Goal: Task Accomplishment & Management: Complete application form

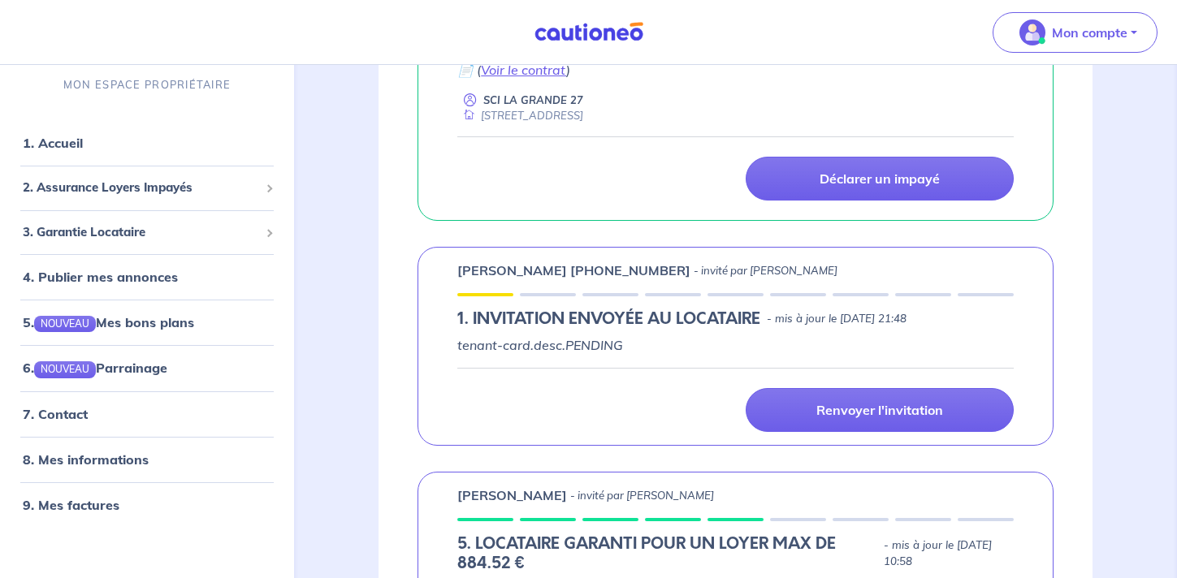
scroll to position [647, 0]
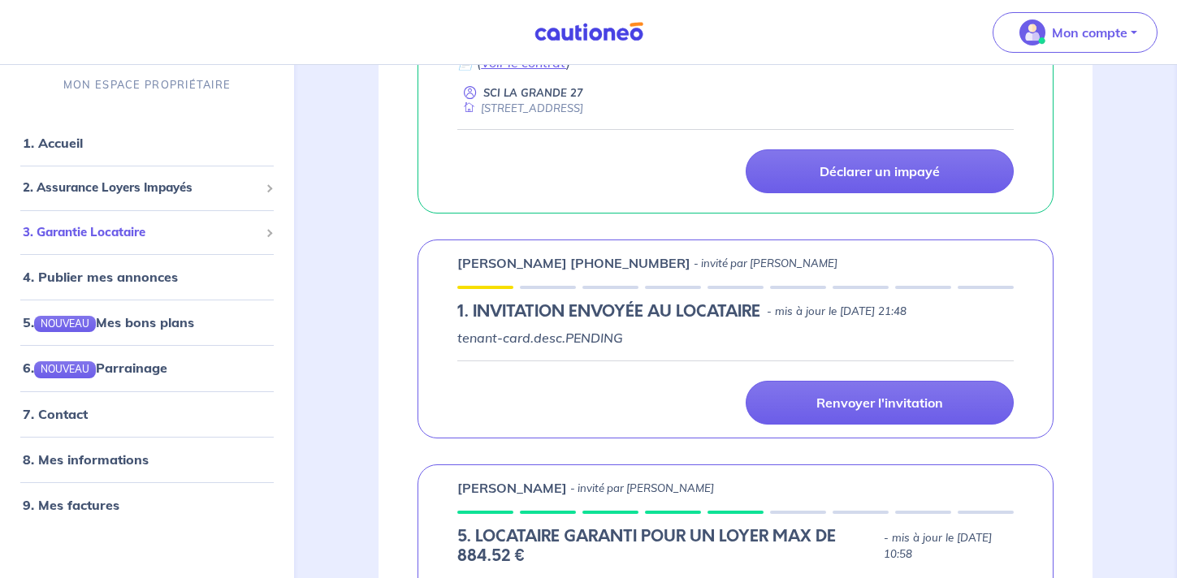
click at [197, 233] on span "3. Garantie Locataire" at bounding box center [141, 232] width 236 height 19
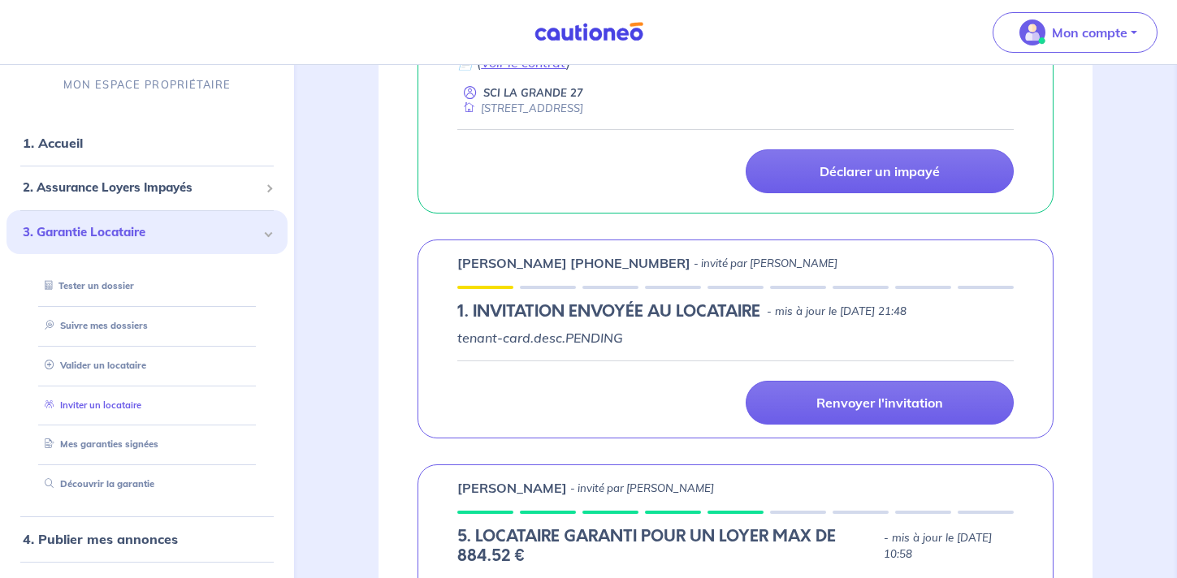
click at [141, 403] on link "Inviter un locataire" at bounding box center [89, 405] width 103 height 11
select select "FR"
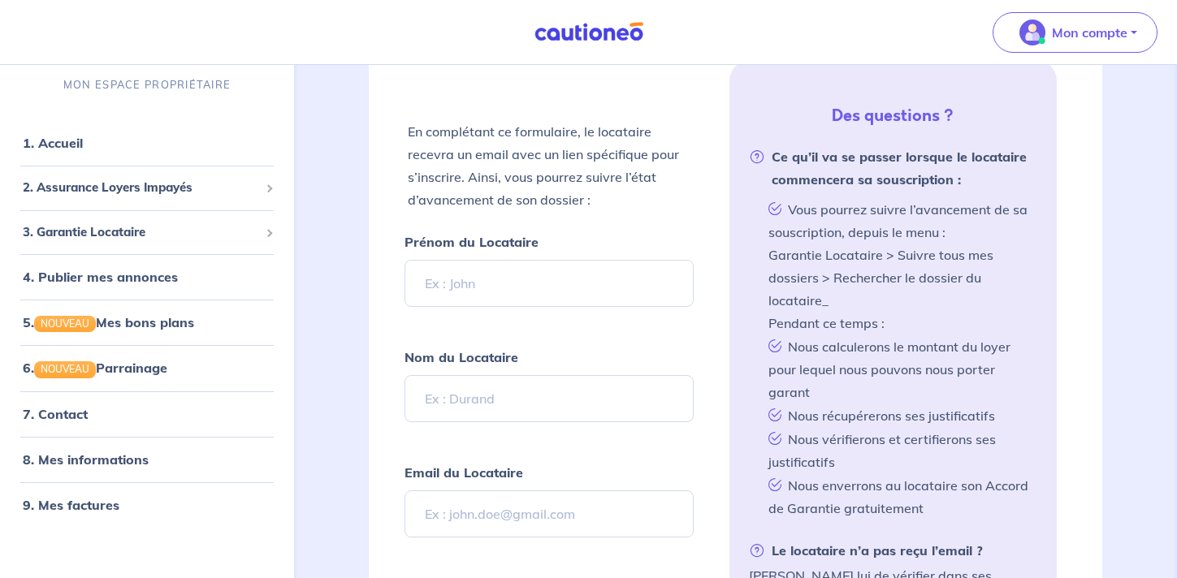
scroll to position [345, 0]
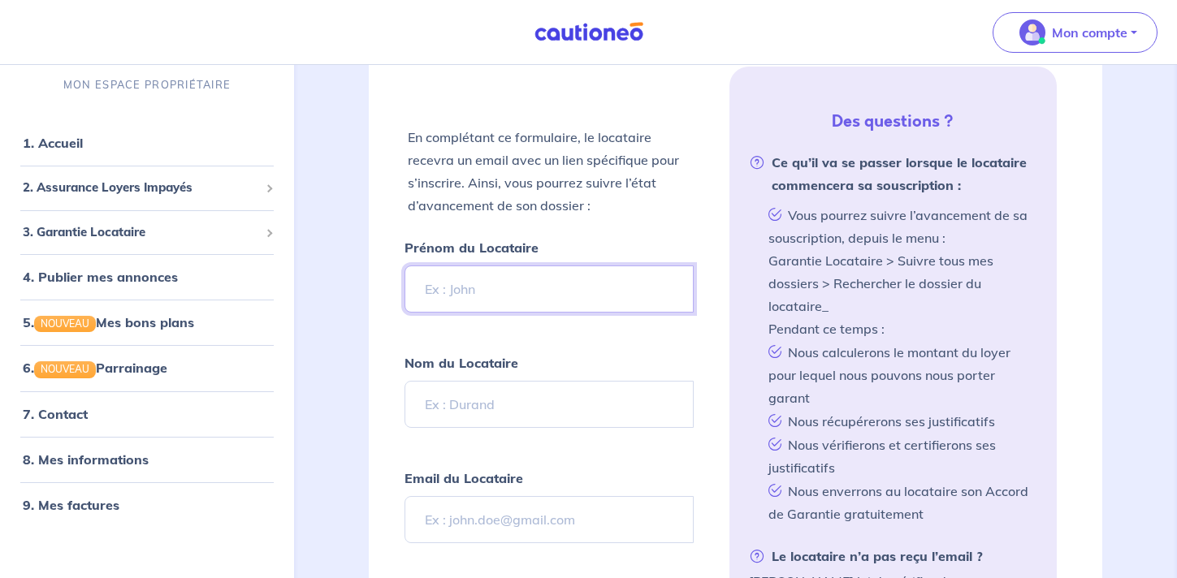
click at [553, 290] on input "Prénom du Locataire" at bounding box center [549, 289] width 288 height 47
type input "[PERSON_NAME]"
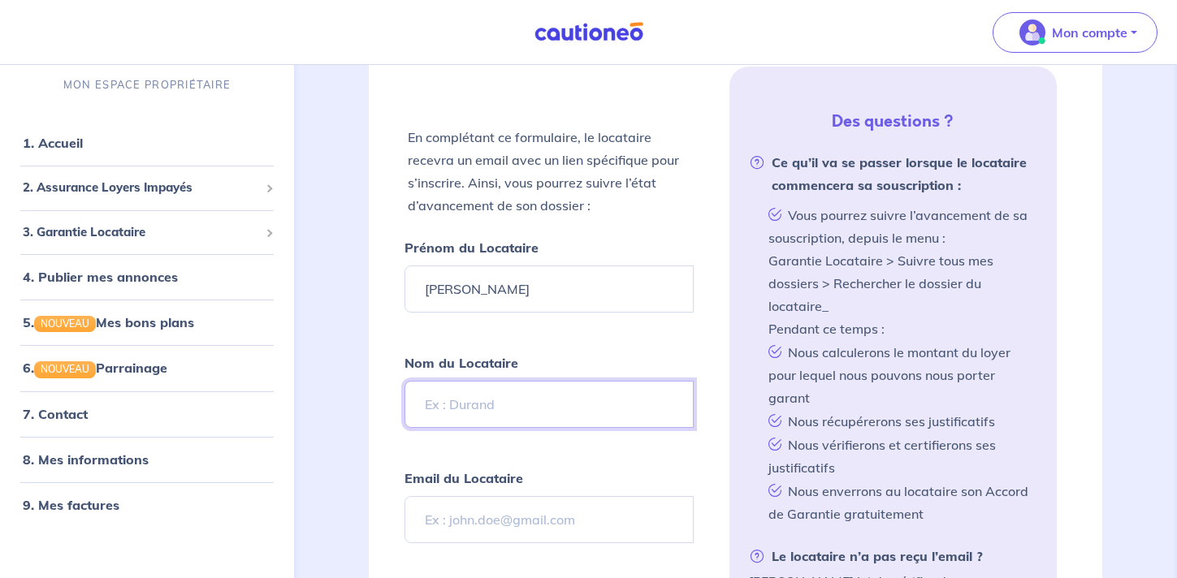
click at [538, 401] on input "Nom du Locataire" at bounding box center [549, 404] width 288 height 47
type input "m"
click at [493, 405] on input "MOULOMDE" at bounding box center [549, 404] width 288 height 47
click at [509, 409] on input "MOULOMBE" at bounding box center [549, 404] width 288 height 47
type input "MOULOMBO"
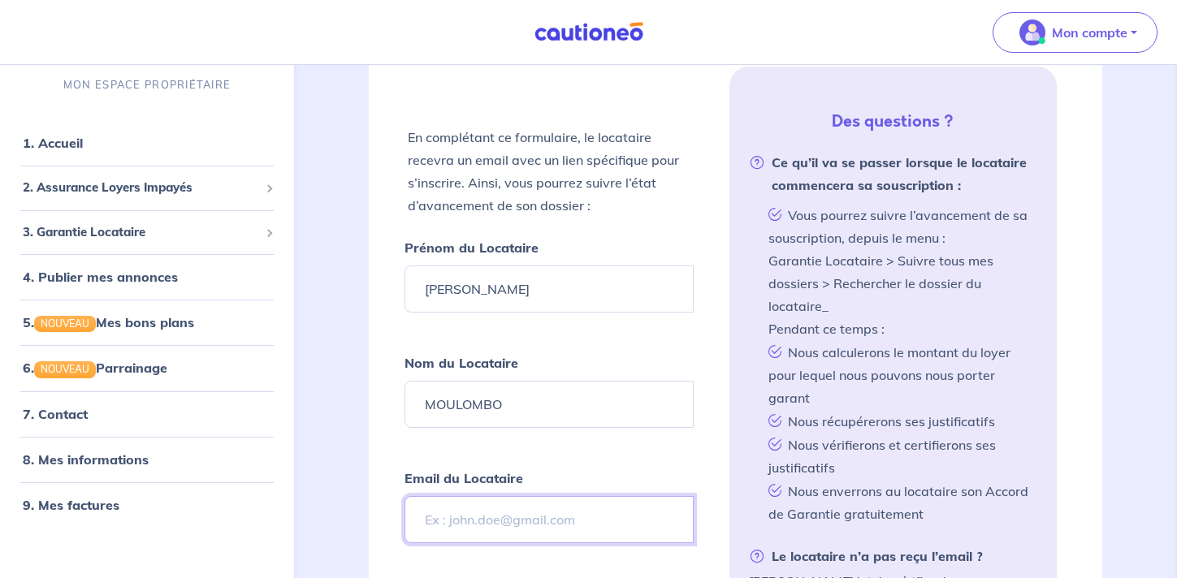
click at [496, 521] on input "Email du Locataire" at bounding box center [549, 519] width 288 height 47
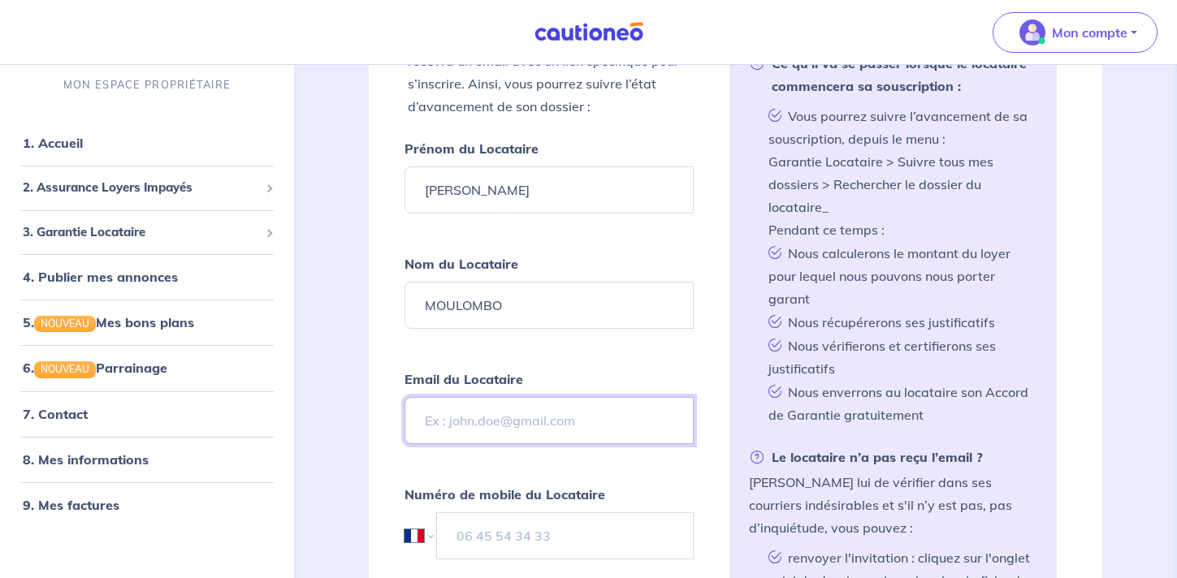
scroll to position [458, 0]
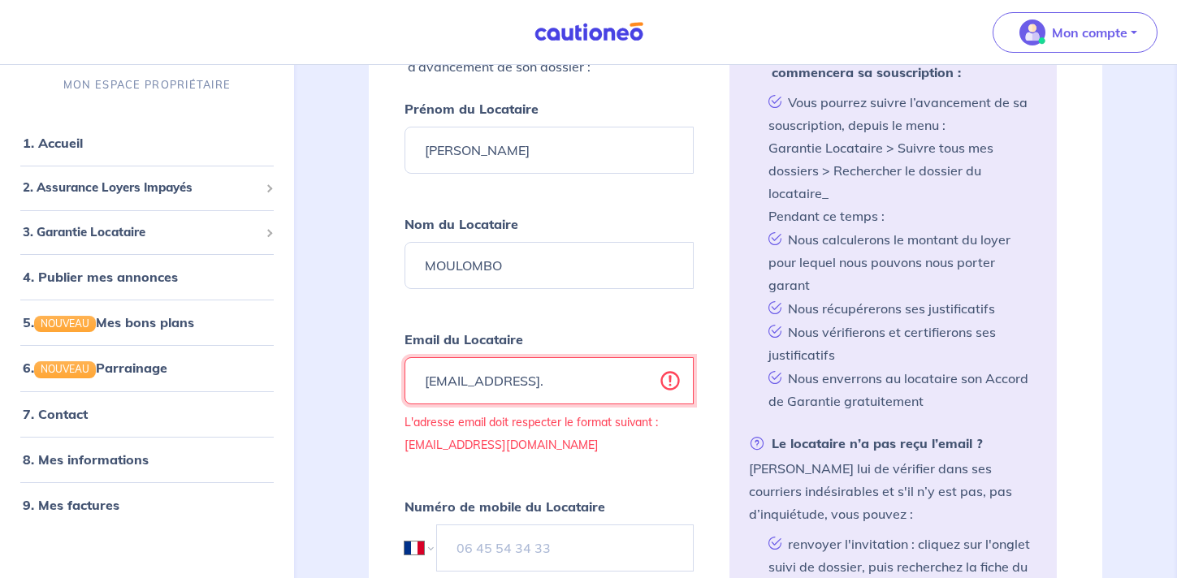
click at [598, 383] on input "[EMAIL_ADDRESS]." at bounding box center [549, 380] width 288 height 47
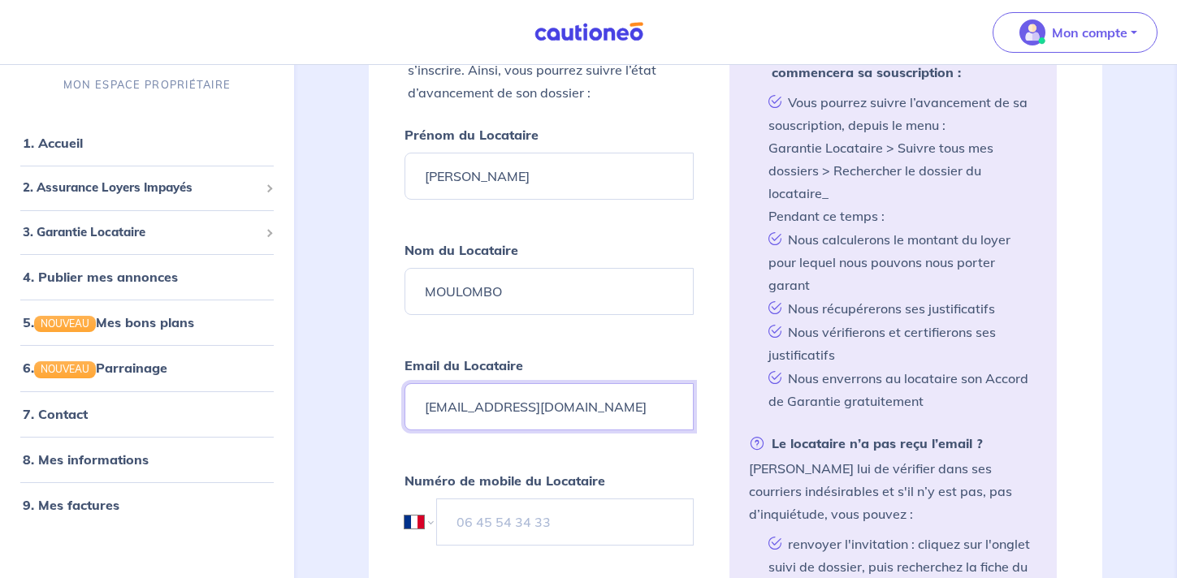
type input "[EMAIL_ADDRESS][DOMAIN_NAME]"
click at [517, 527] on input "tel" at bounding box center [565, 522] width 256 height 47
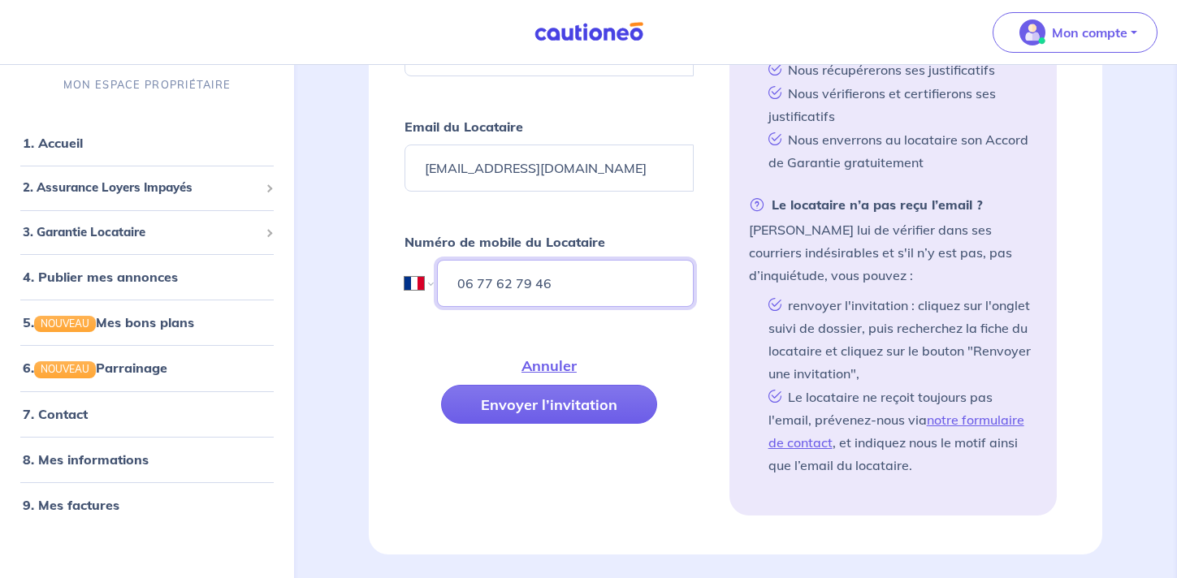
scroll to position [737, 0]
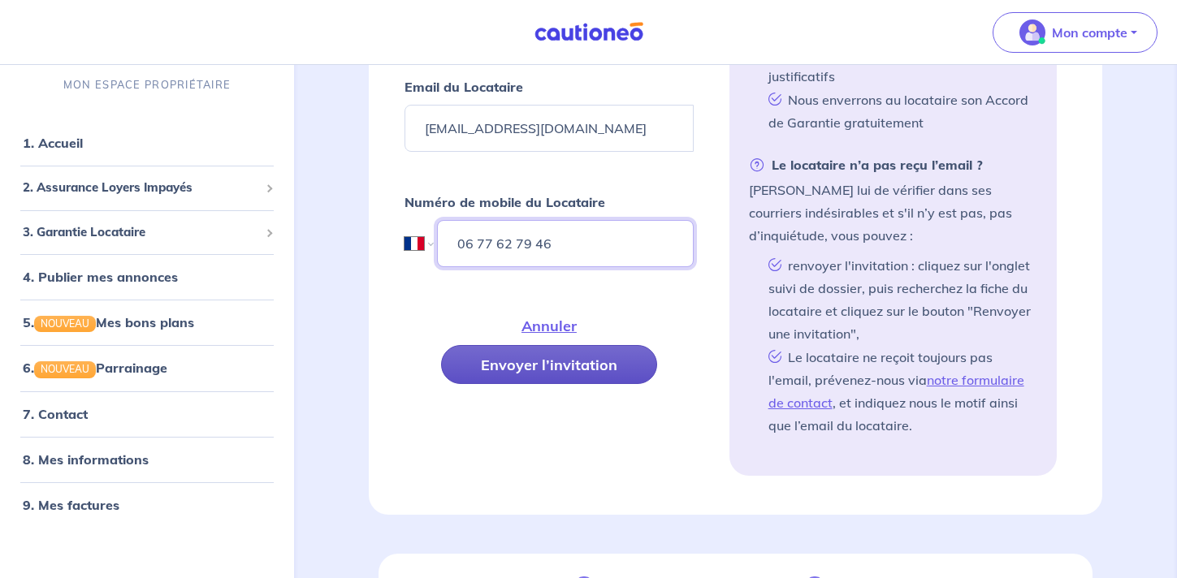
type input "06 77 62 79 46"
click at [613, 376] on button "Envoyer l’invitation" at bounding box center [549, 364] width 216 height 39
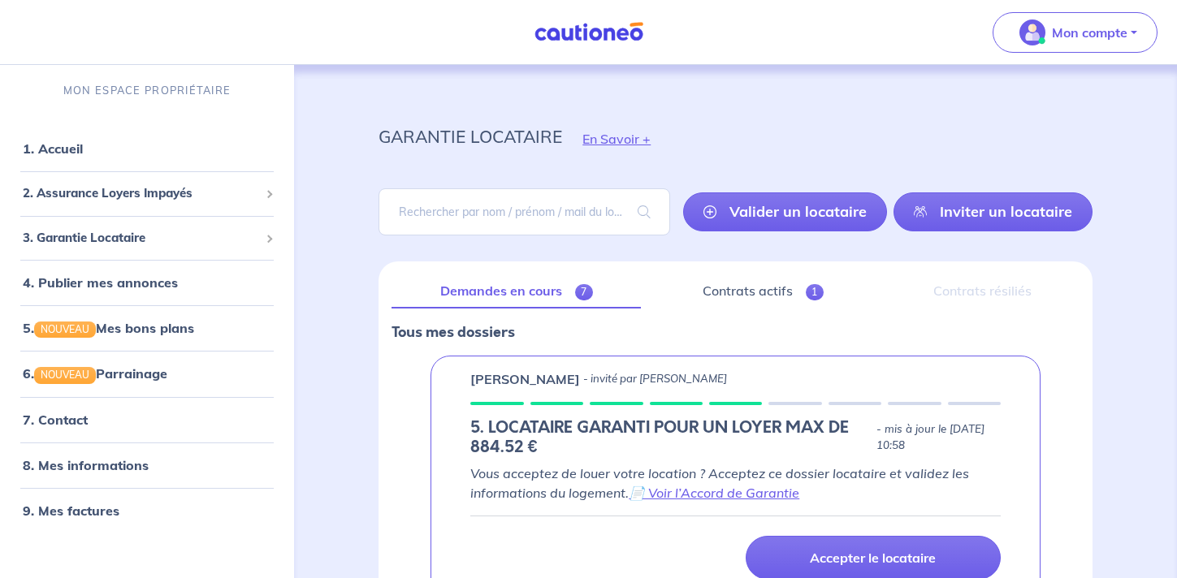
scroll to position [0, 0]
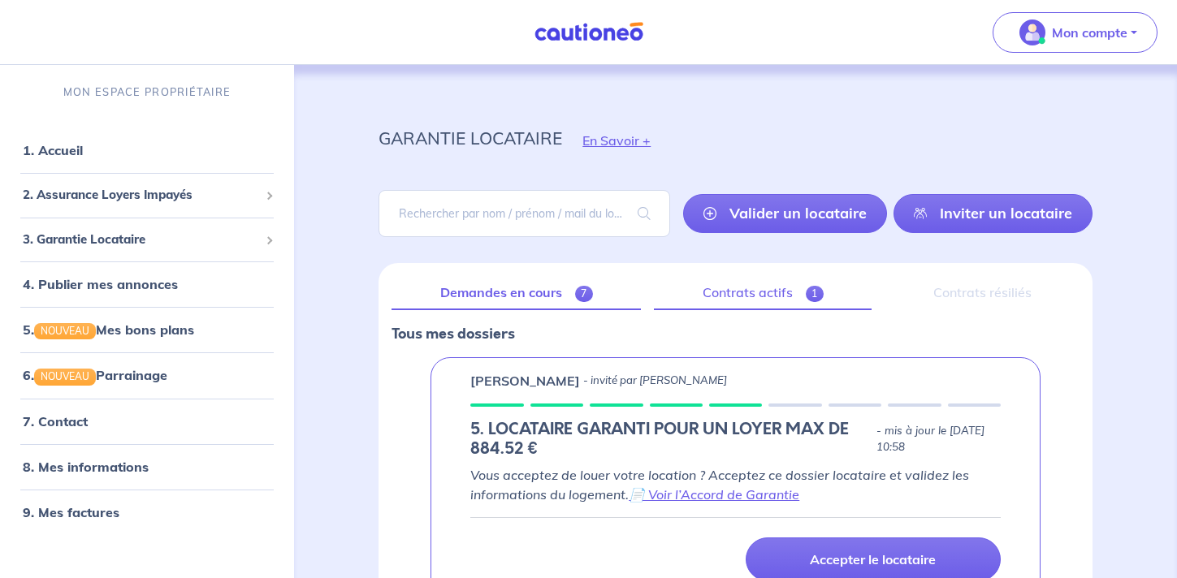
click at [742, 294] on link "Contrats actifs 1" at bounding box center [763, 293] width 218 height 34
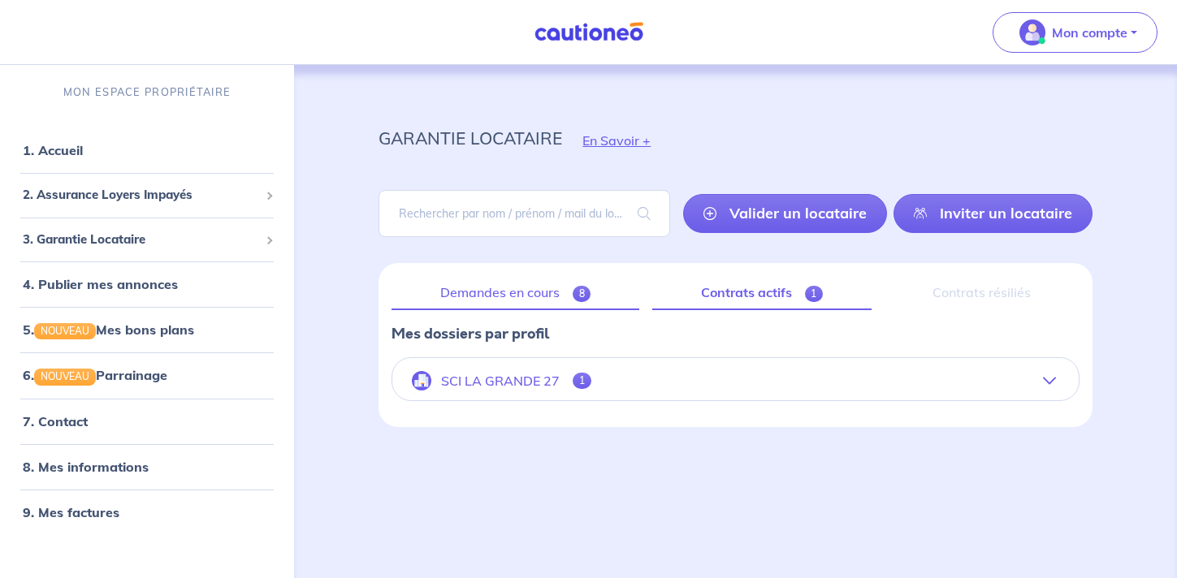
click at [504, 305] on link "Demandes en cours 8" at bounding box center [516, 293] width 248 height 34
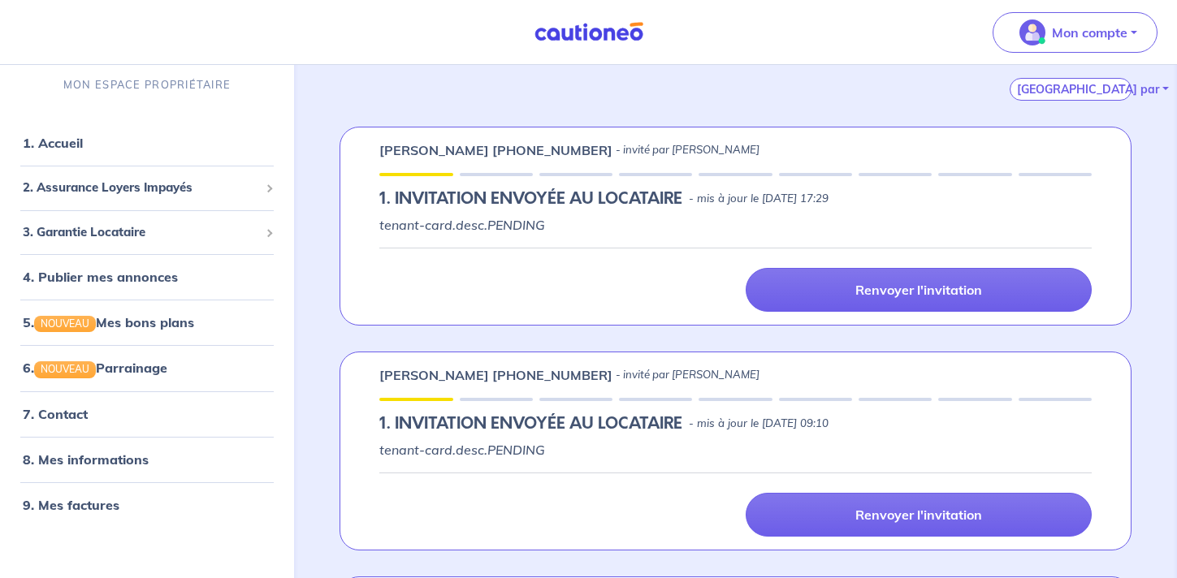
scroll to position [280, 0]
